Goal: Information Seeking & Learning: Check status

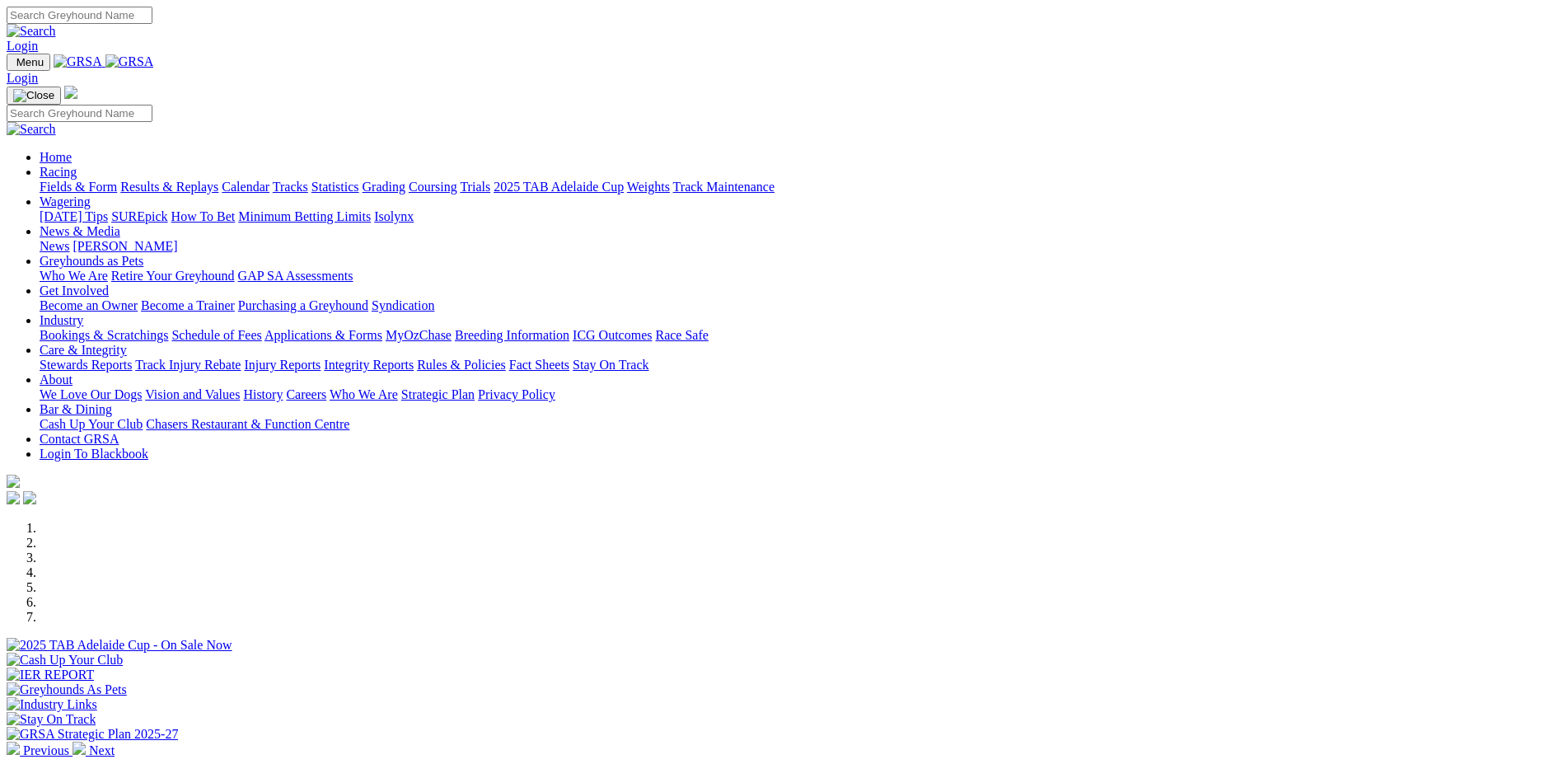
click at [117, 180] on link "Fields & Form" at bounding box center [78, 187] width 78 height 14
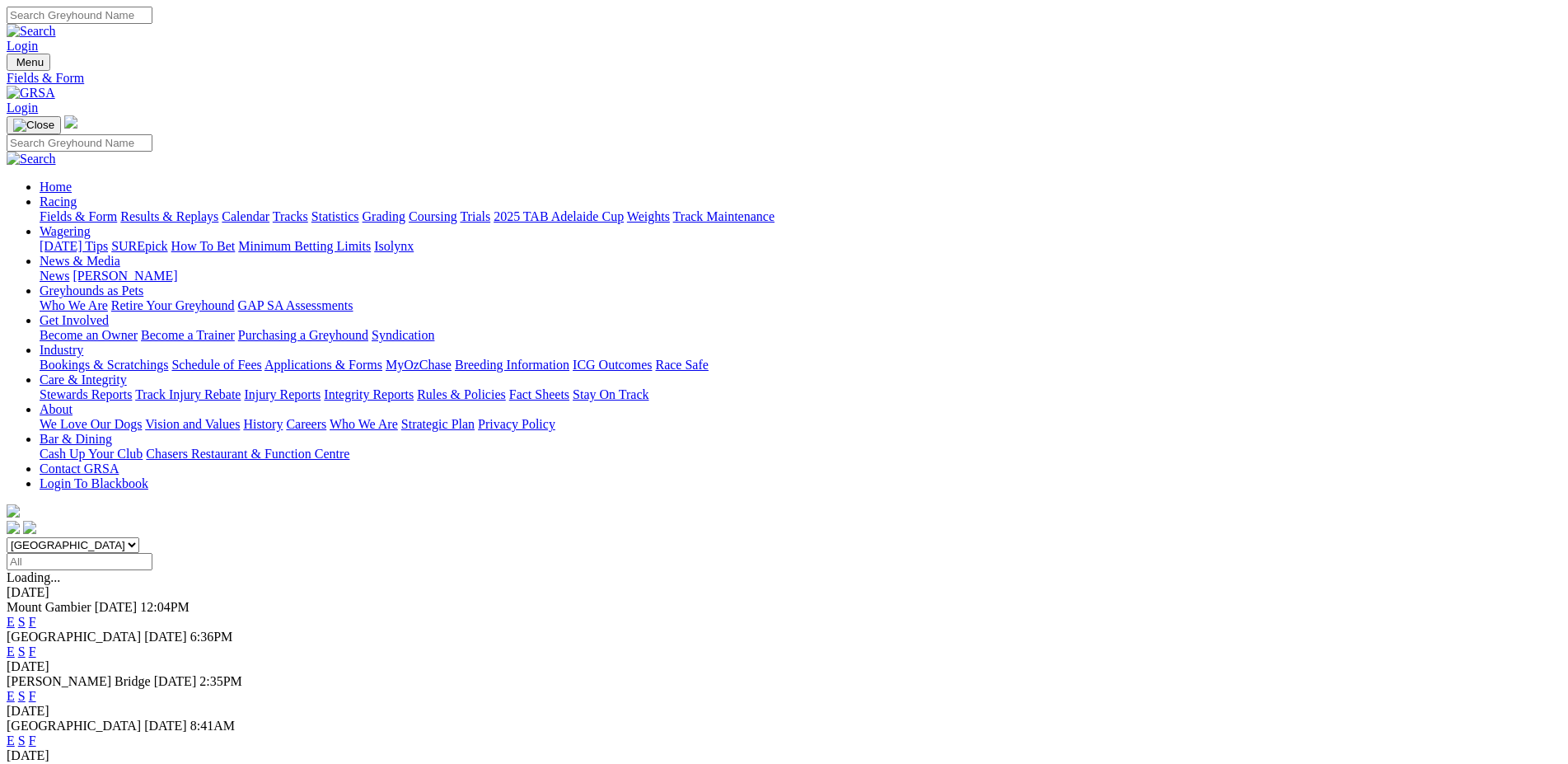
click at [120, 254] on link "News & Media" at bounding box center [79, 261] width 81 height 14
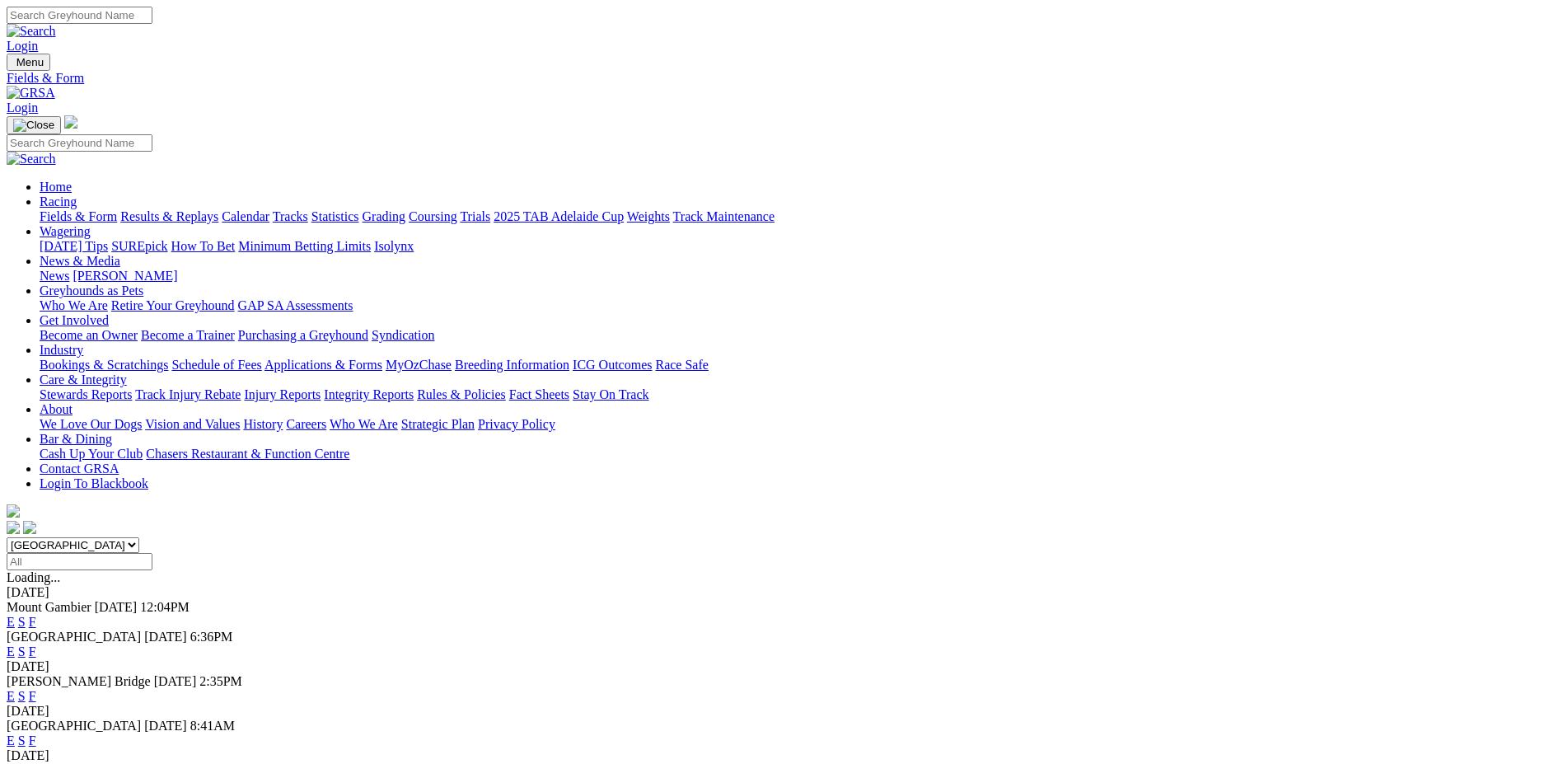
click at [120, 254] on link "News & Media" at bounding box center [79, 261] width 81 height 14
click at [218, 209] on link "Results & Replays" at bounding box center [169, 216] width 98 height 14
